Goal: Book appointment/travel/reservation

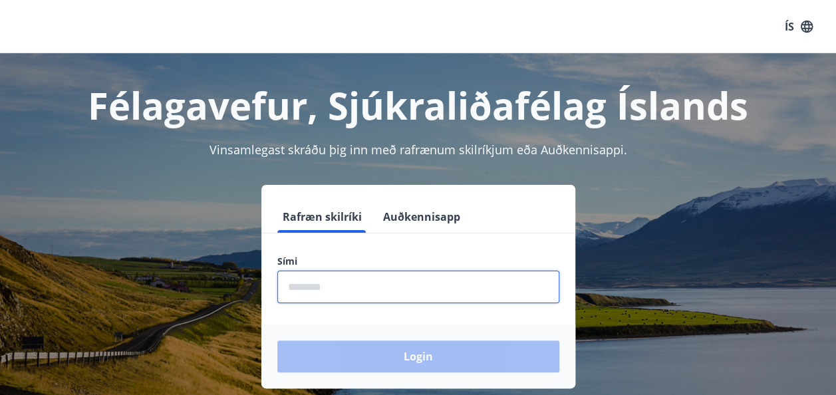
click at [360, 289] on input "phone" at bounding box center [418, 287] width 282 height 33
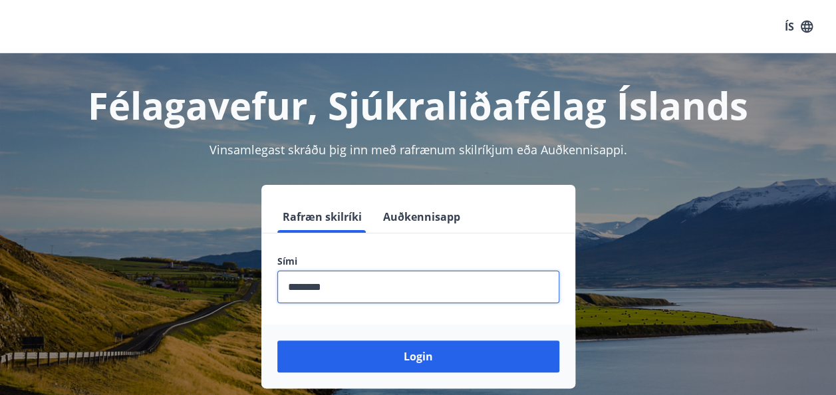
type input "********"
click at [277, 341] on button "Login" at bounding box center [418, 357] width 282 height 32
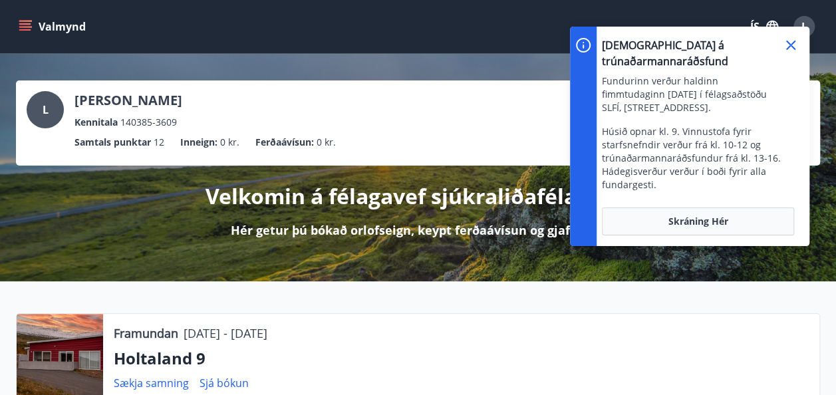
click at [786, 43] on icon at bounding box center [791, 45] width 16 height 16
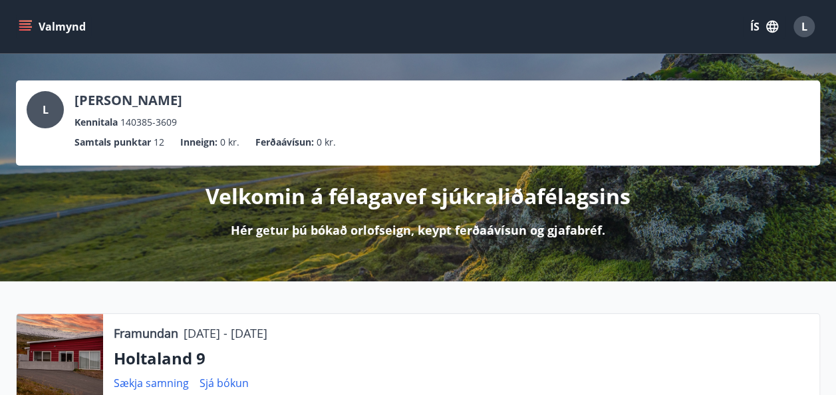
scroll to position [27, 0]
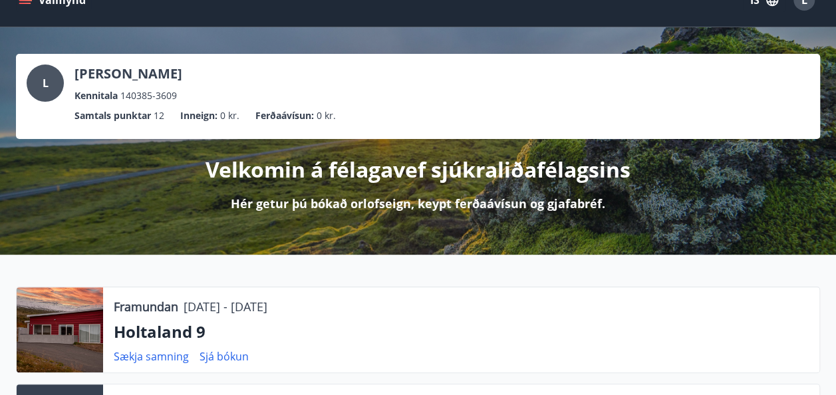
click at [25, 2] on icon "menu" at bounding box center [25, -1] width 13 height 13
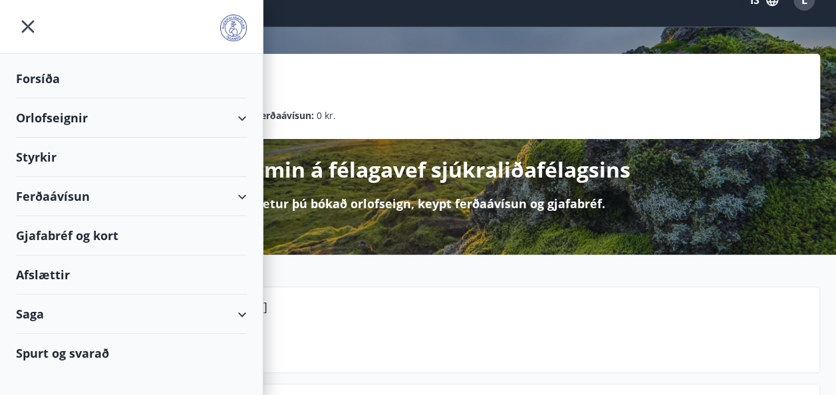
click at [241, 120] on div "Orlofseignir" at bounding box center [131, 117] width 231 height 39
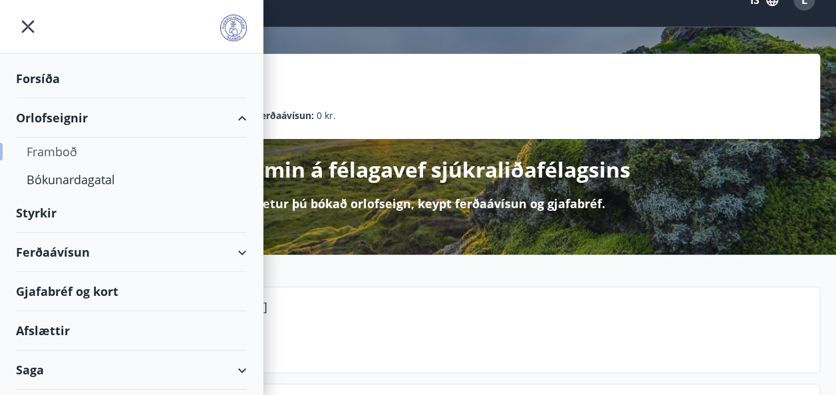
click at [68, 157] on div "Framboð" at bounding box center [132, 152] width 210 height 28
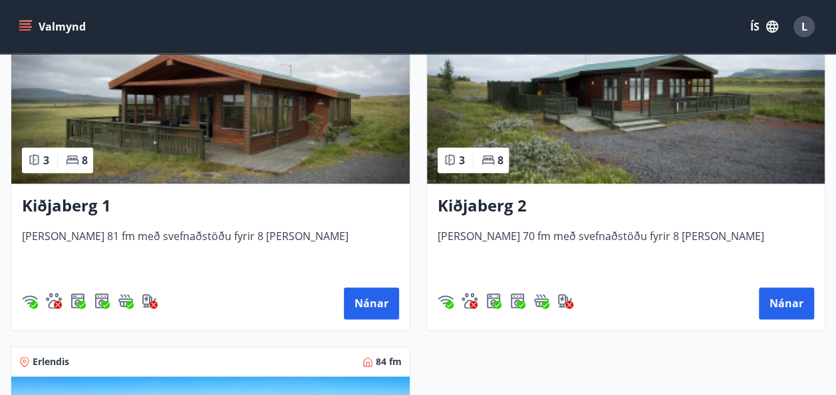
scroll to position [2847, 0]
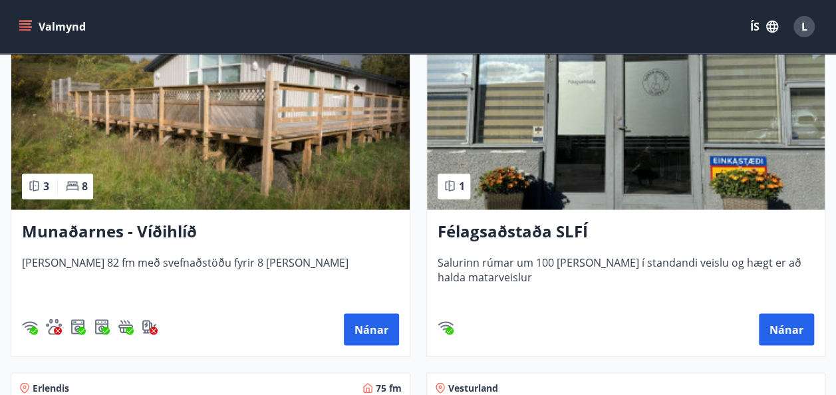
scroll to position [879, 0]
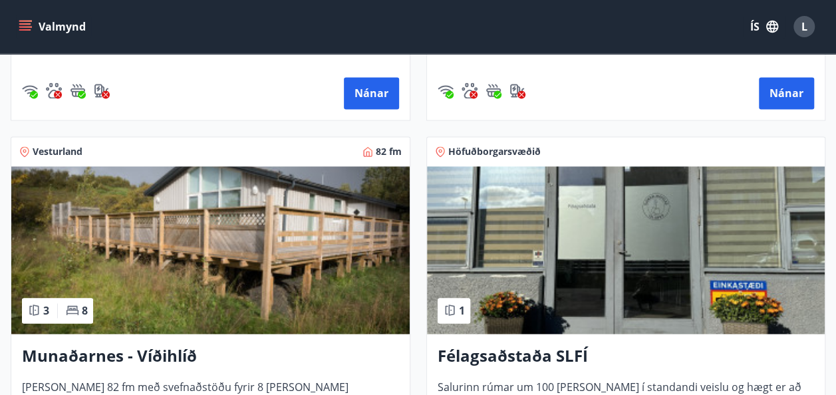
click at [131, 361] on h3 "Munaðarnes - Víðihlíð" at bounding box center [210, 357] width 377 height 24
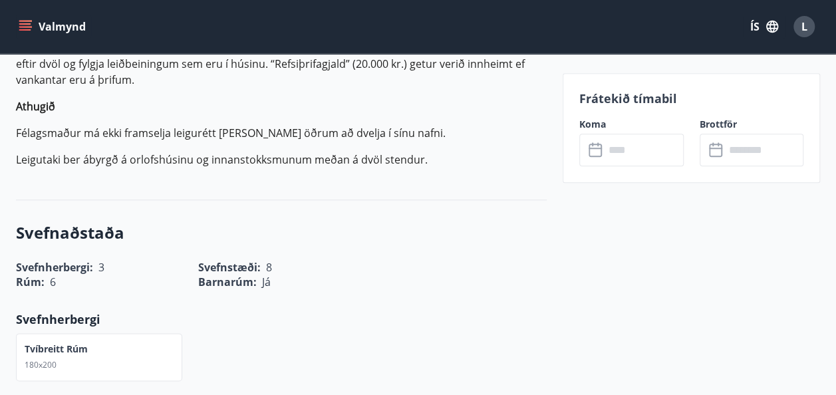
scroll to position [266, 0]
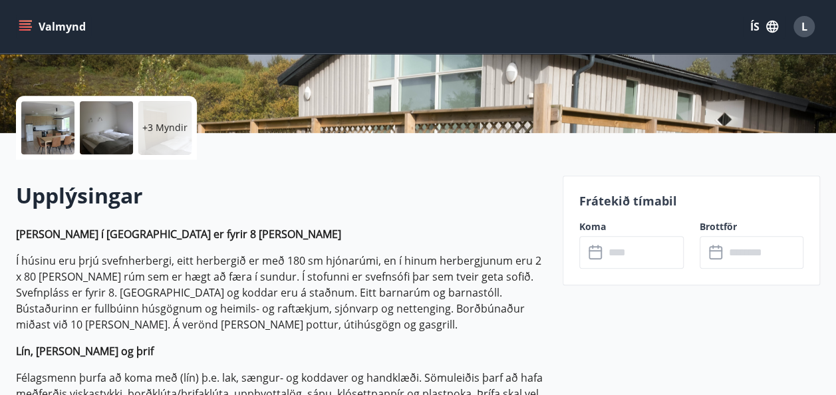
click at [51, 135] on div at bounding box center [47, 127] width 53 height 53
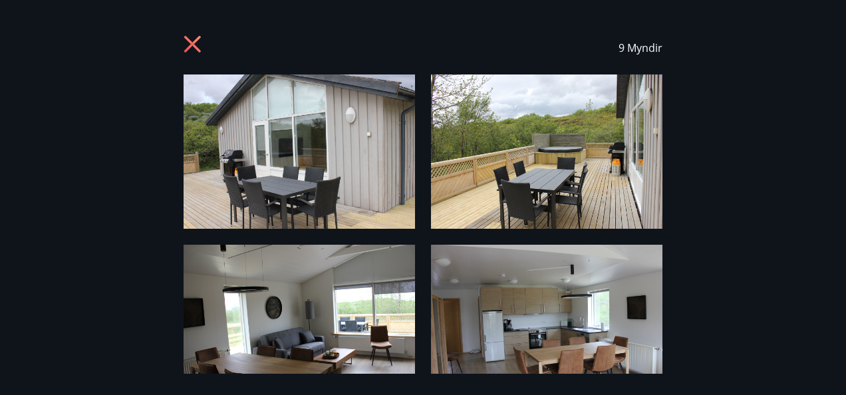
click at [274, 157] on img at bounding box center [299, 151] width 231 height 154
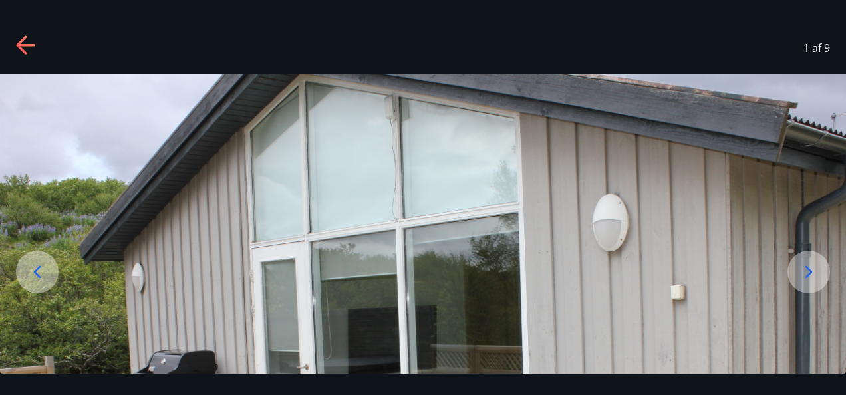
click at [806, 281] on icon at bounding box center [808, 271] width 21 height 21
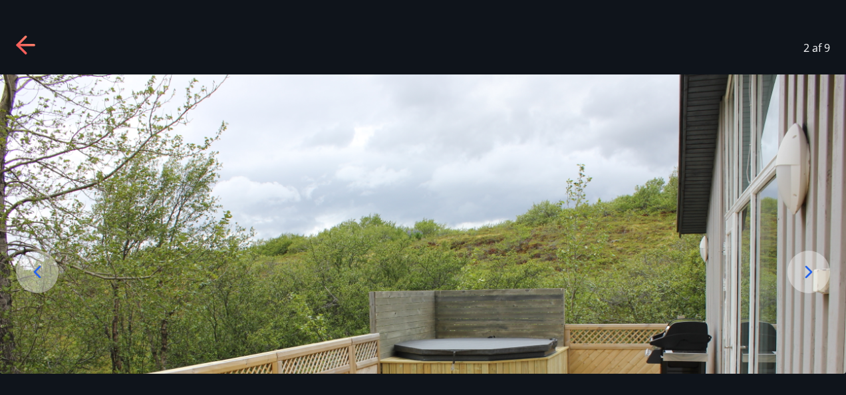
click at [806, 281] on icon at bounding box center [808, 271] width 21 height 21
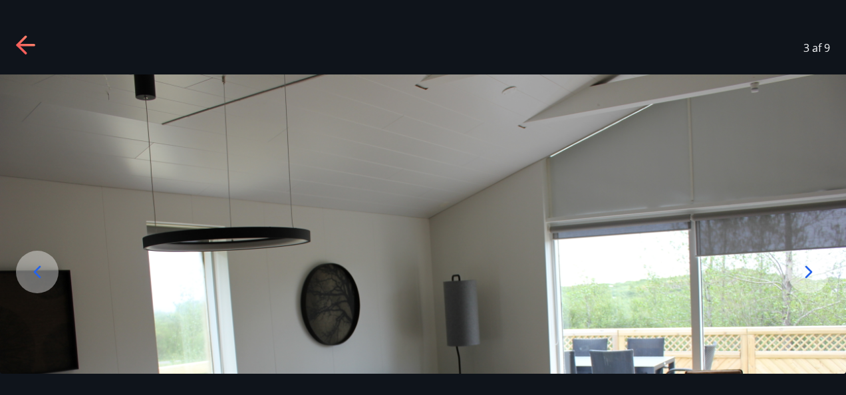
click at [806, 281] on icon at bounding box center [808, 271] width 21 height 21
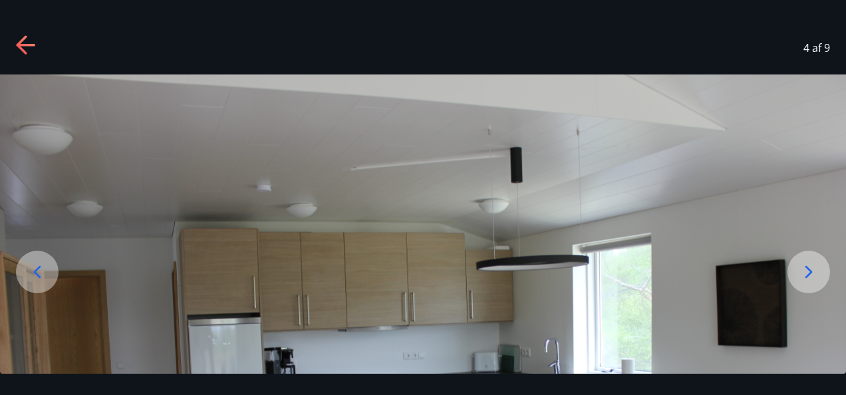
click at [807, 283] on div at bounding box center [808, 272] width 43 height 43
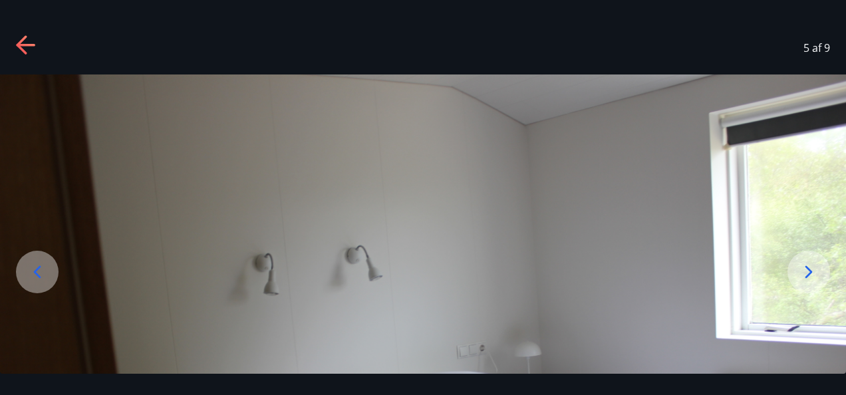
click at [807, 283] on div at bounding box center [808, 272] width 43 height 43
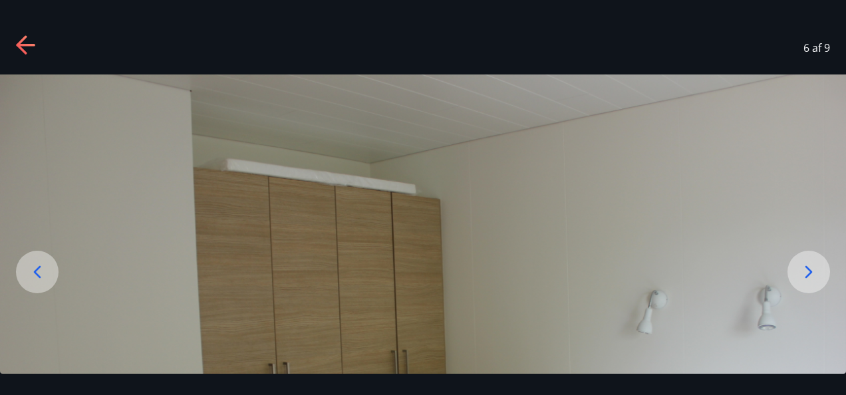
click at [807, 283] on div at bounding box center [808, 272] width 43 height 43
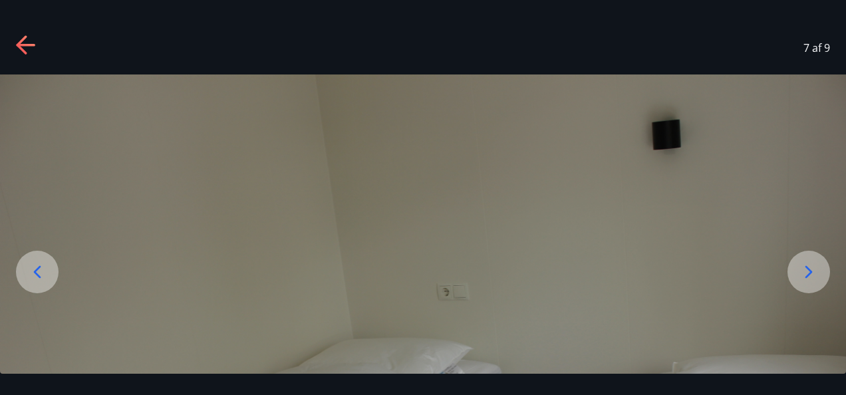
click at [27, 51] on icon at bounding box center [26, 45] width 21 height 21
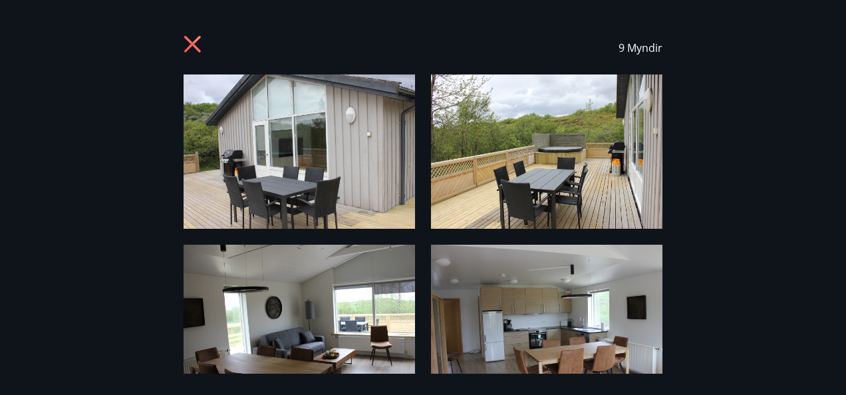
click at [197, 54] on icon at bounding box center [194, 45] width 21 height 21
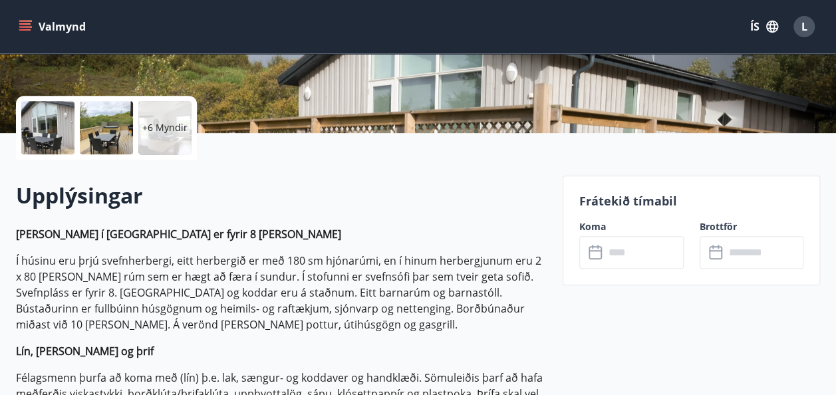
scroll to position [612, 0]
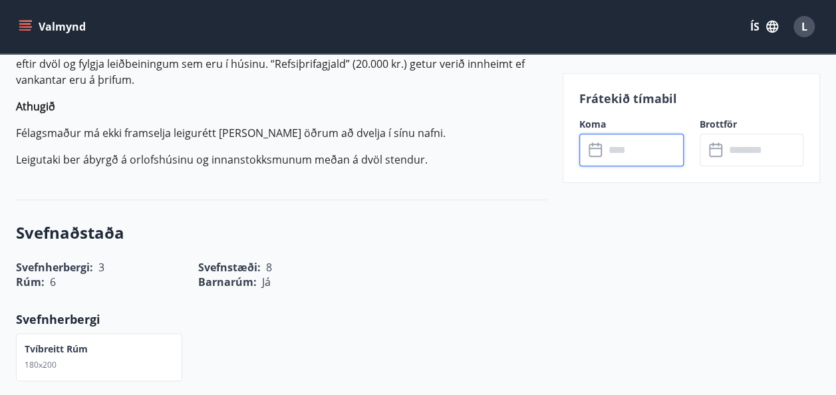
click at [623, 145] on input "text" at bounding box center [644, 150] width 79 height 33
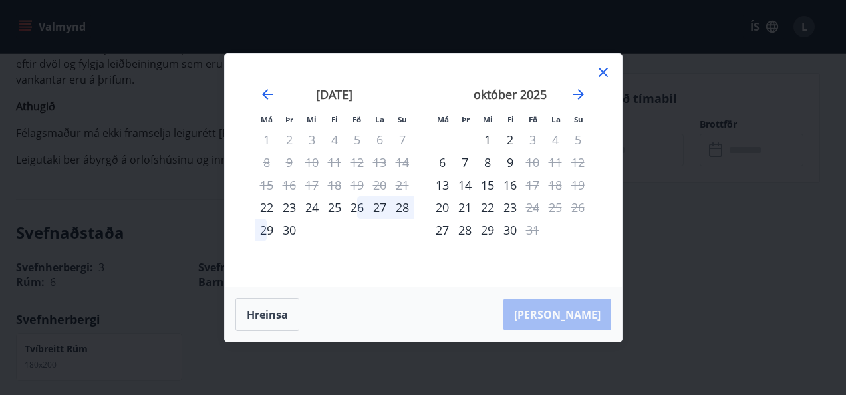
click at [363, 208] on div "26" at bounding box center [357, 207] width 23 height 23
click at [608, 74] on icon at bounding box center [603, 73] width 16 height 16
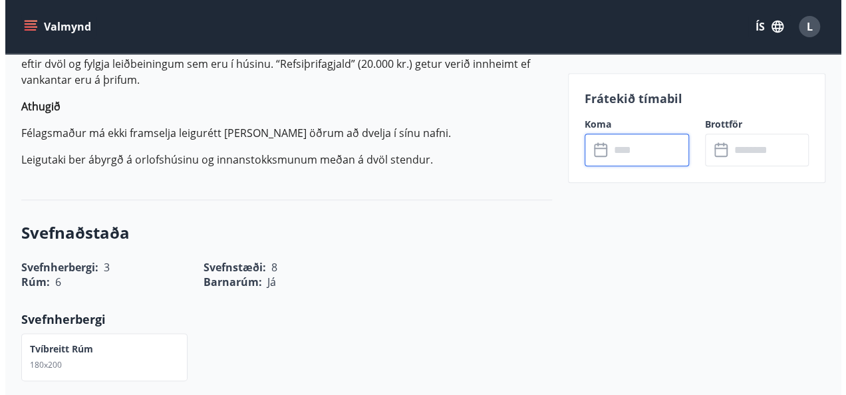
scroll to position [266, 0]
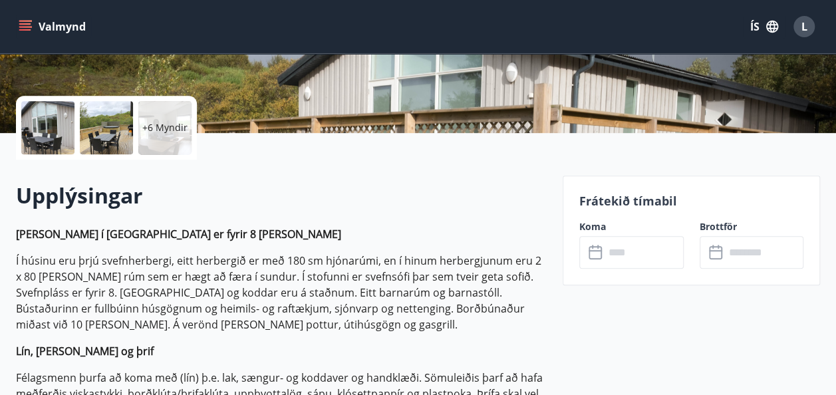
click at [62, 115] on div at bounding box center [47, 127] width 53 height 53
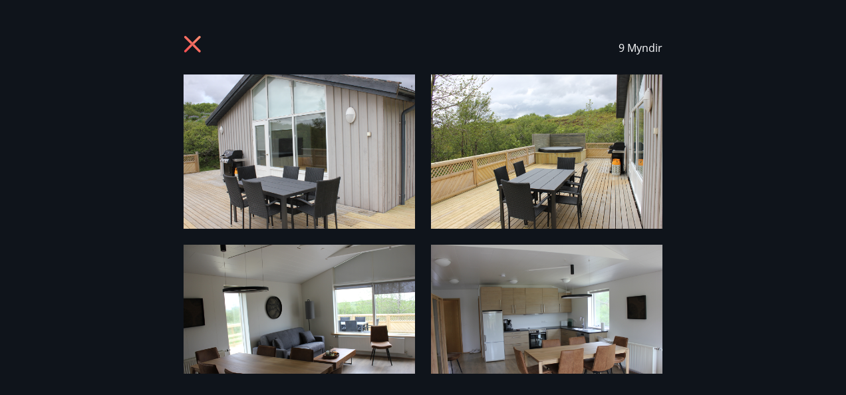
click at [363, 136] on img at bounding box center [299, 151] width 231 height 154
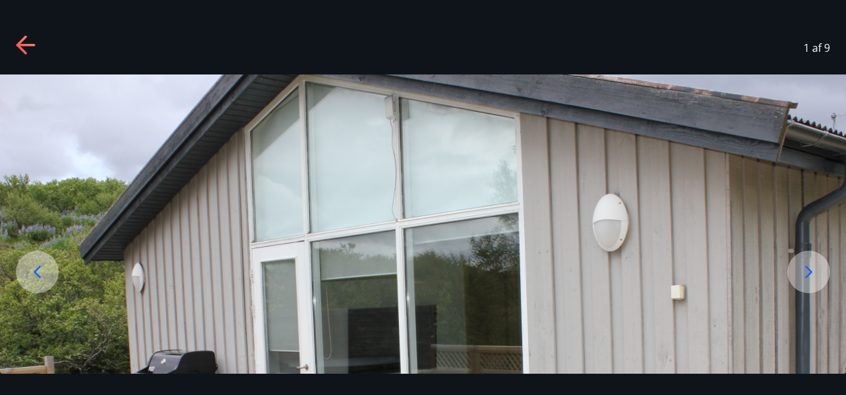
click at [243, 124] on img at bounding box center [423, 356] width 846 height 564
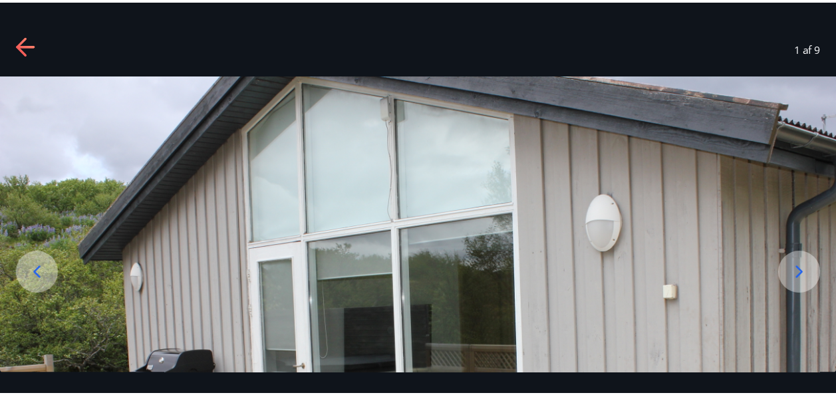
scroll to position [53, 0]
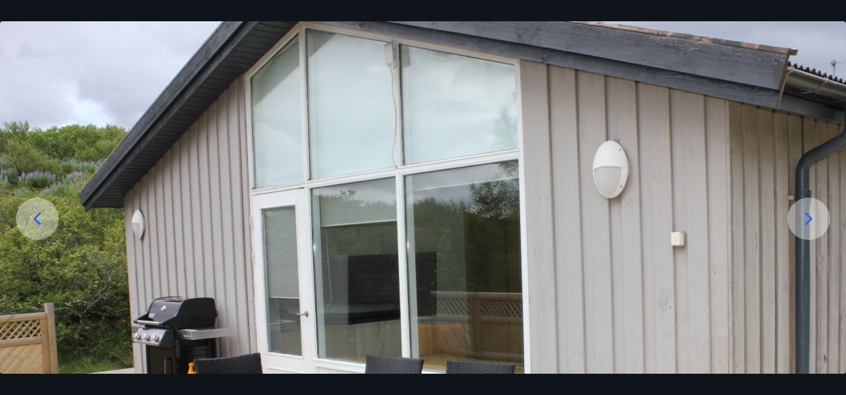
click at [243, 124] on img at bounding box center [423, 303] width 846 height 564
drag, startPoint x: 243, startPoint y: 124, endPoint x: 819, endPoint y: 203, distance: 580.6
click at [819, 203] on div at bounding box center [423, 303] width 846 height 564
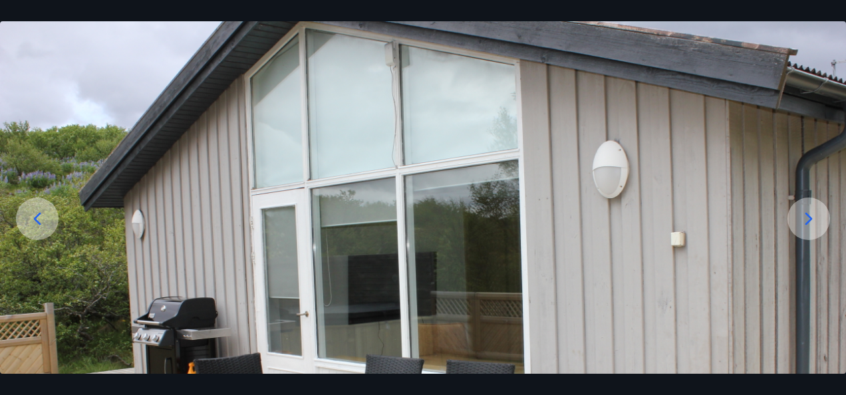
click at [817, 212] on icon at bounding box center [808, 218] width 21 height 21
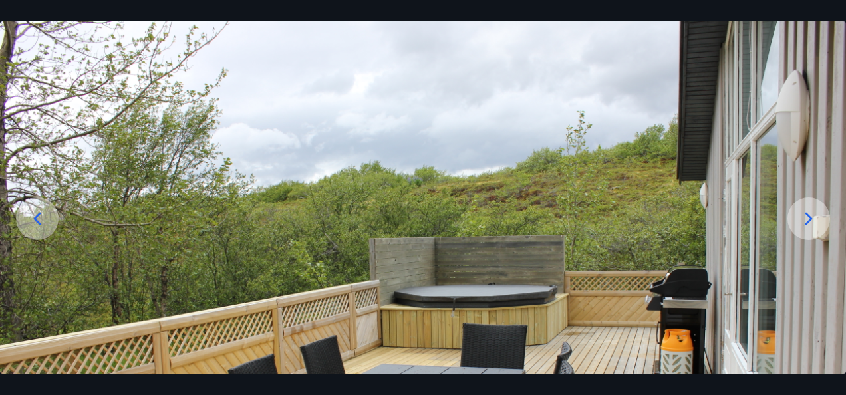
click at [817, 212] on icon at bounding box center [808, 218] width 21 height 21
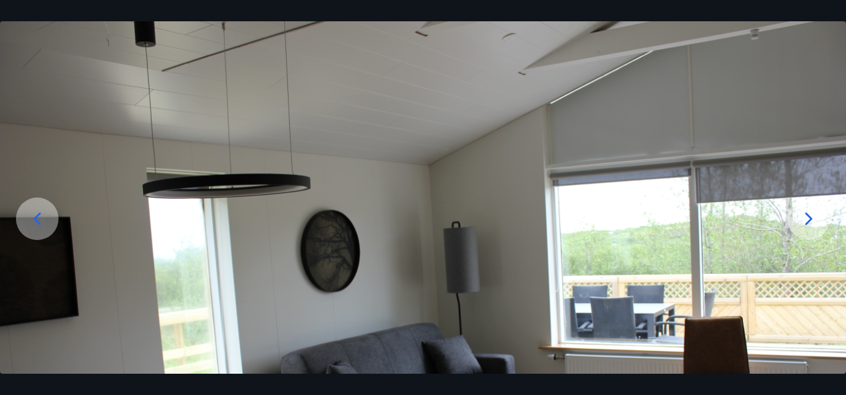
click at [817, 212] on icon at bounding box center [808, 218] width 21 height 21
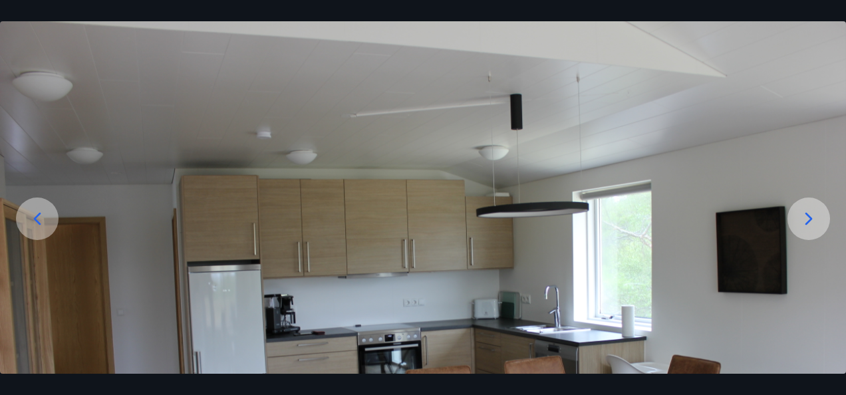
click at [817, 212] on icon at bounding box center [808, 218] width 21 height 21
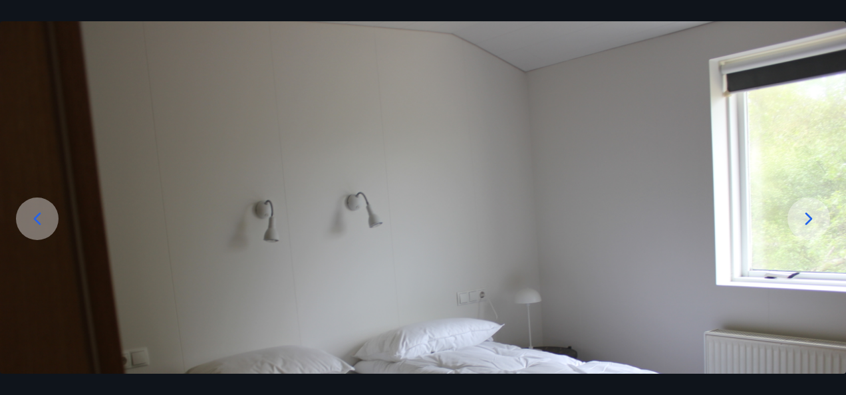
click at [817, 212] on icon at bounding box center [808, 218] width 21 height 21
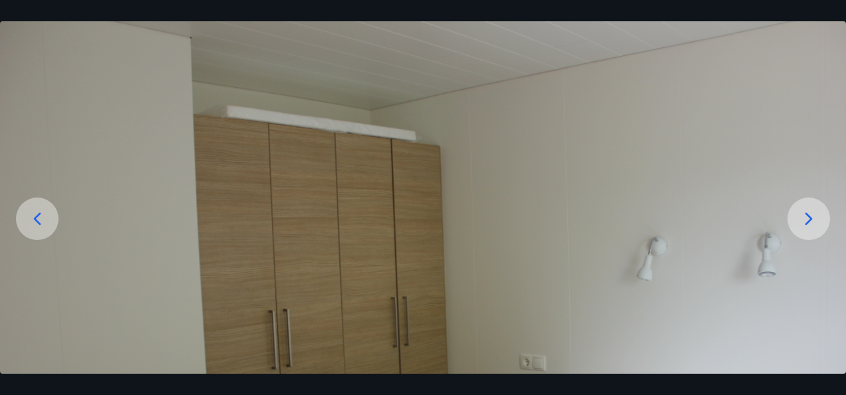
click at [817, 212] on icon at bounding box center [808, 218] width 21 height 21
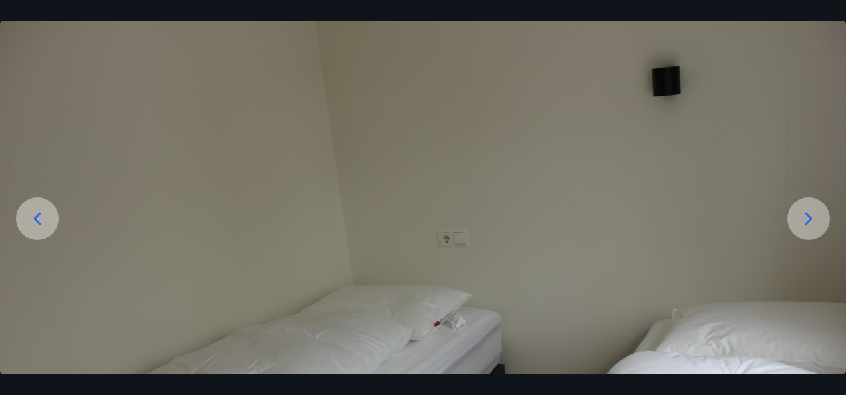
click at [817, 212] on icon at bounding box center [808, 218] width 21 height 21
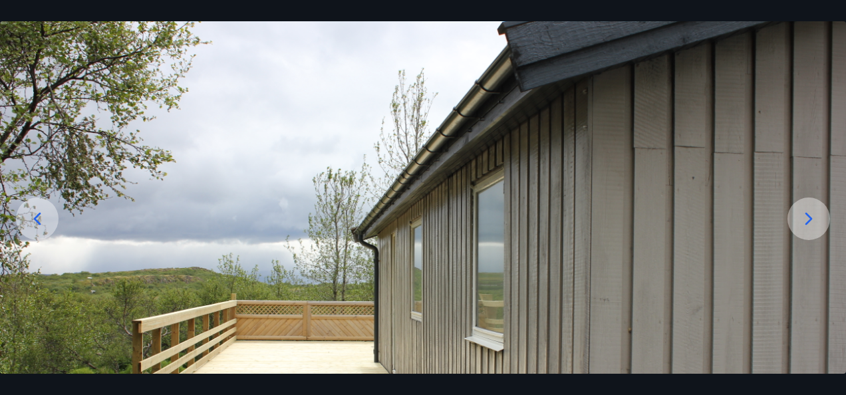
click at [817, 212] on icon at bounding box center [808, 218] width 21 height 21
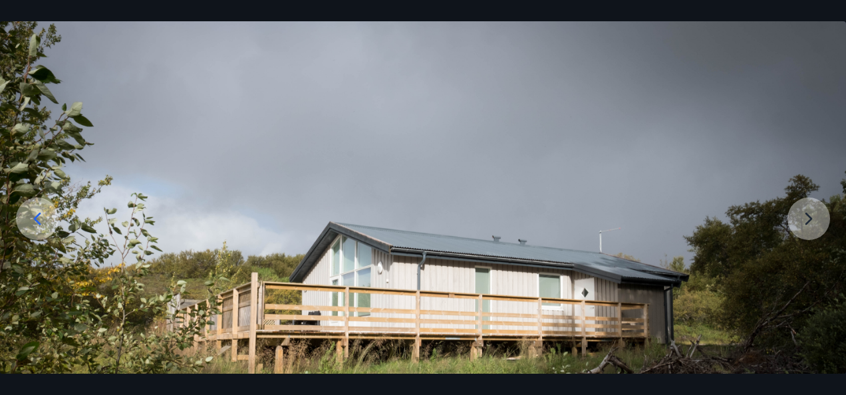
click at [322, 16] on div "9 af 9" at bounding box center [423, 197] width 846 height 395
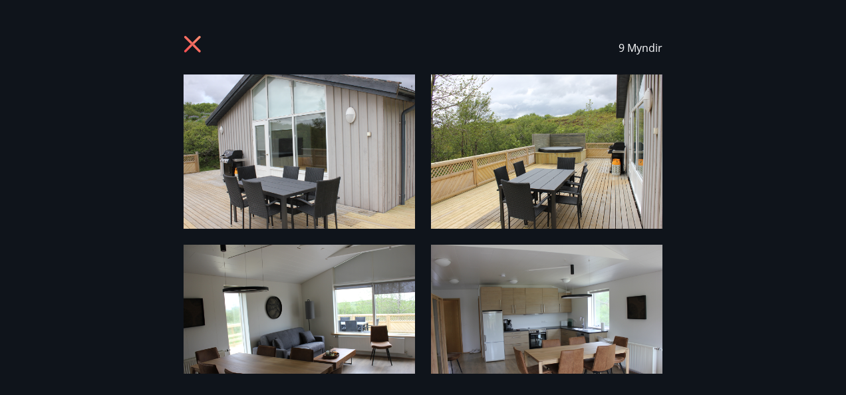
click at [188, 45] on icon at bounding box center [194, 45] width 21 height 21
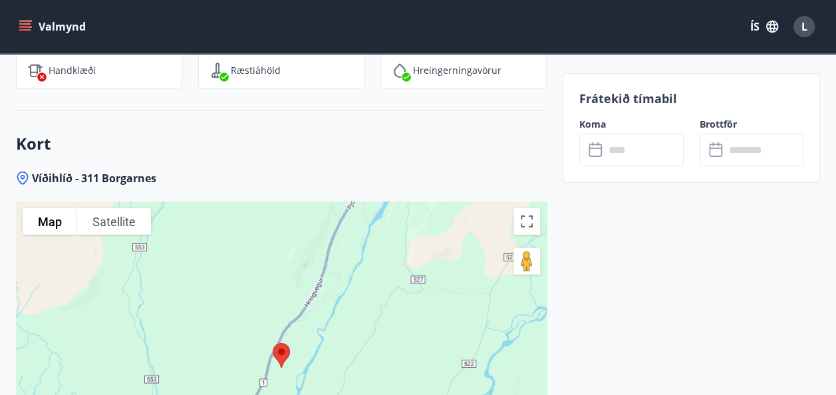
scroll to position [2128, 0]
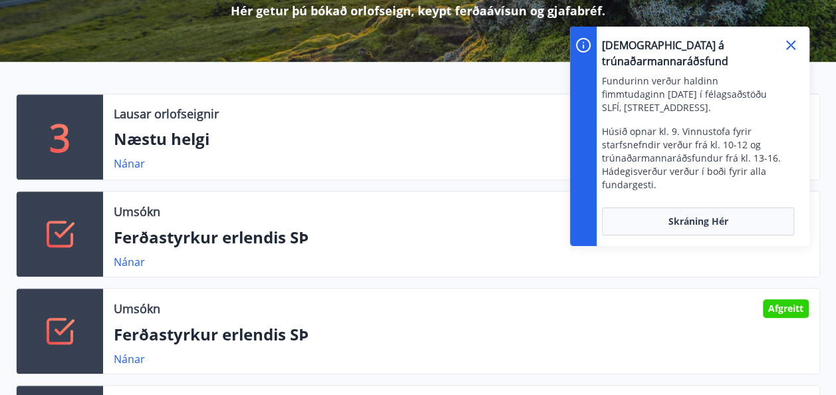
scroll to position [213, 0]
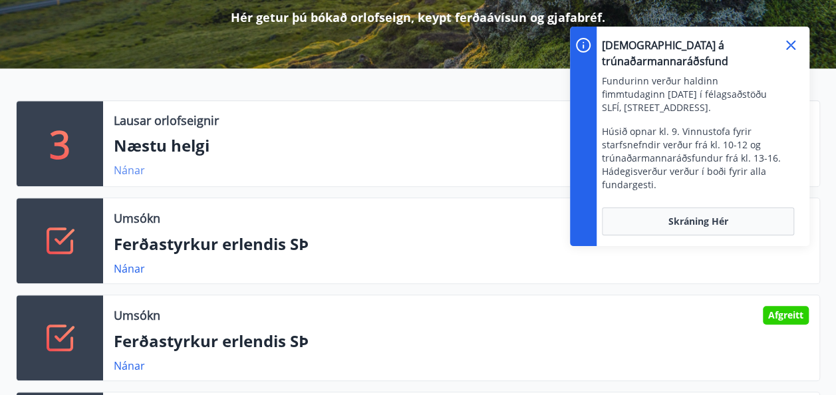
click at [135, 169] on link "Nánar" at bounding box center [129, 170] width 31 height 15
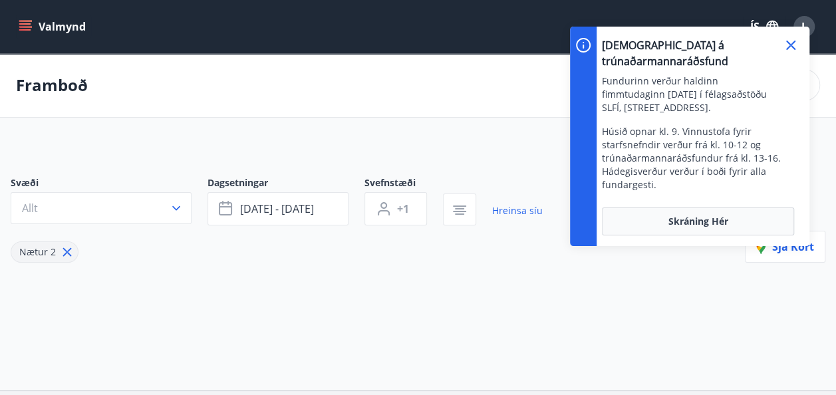
type input "*"
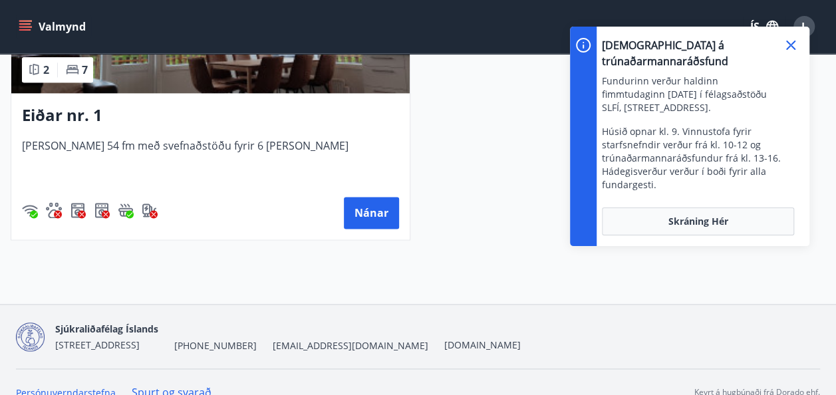
scroll to position [811, 0]
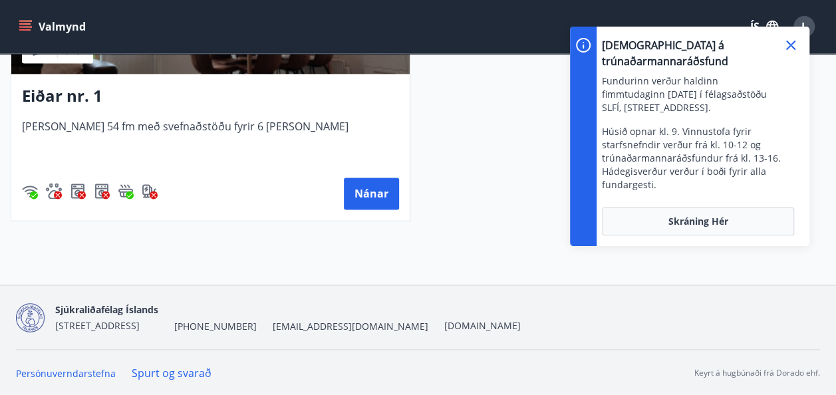
click at [791, 44] on icon at bounding box center [790, 45] width 9 height 9
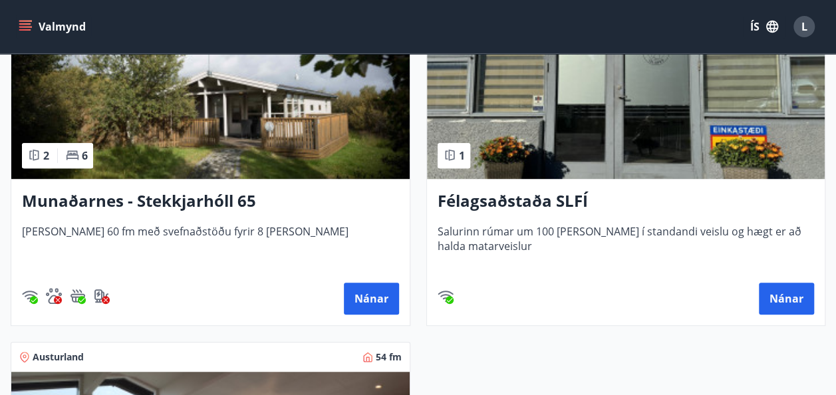
scroll to position [0, 0]
